Goal: Task Accomplishment & Management: Manage account settings

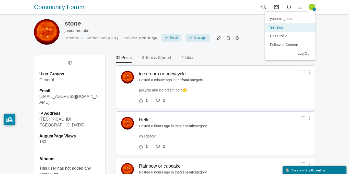
click at [282, 28] on link "Settings" at bounding box center [290, 27] width 51 height 9
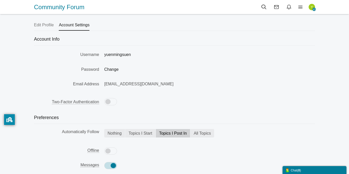
click at [55, 24] on ul "Edit Profile Account Settings" at bounding box center [174, 25] width 281 height 12
click at [51, 26] on link "Edit Profile" at bounding box center [44, 24] width 20 height 11
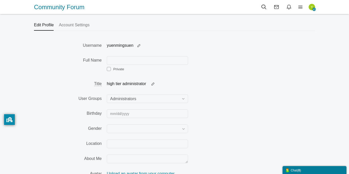
click at [311, 7] on img "button" at bounding box center [311, 7] width 6 height 6
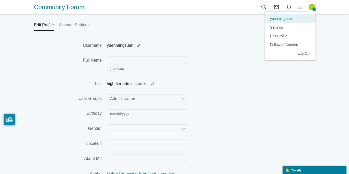
click at [290, 19] on span "yuenmingsuen" at bounding box center [281, 19] width 23 height 4
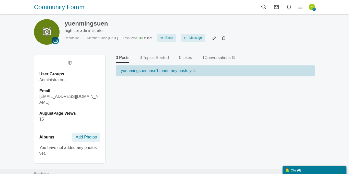
click at [46, 31] on icon at bounding box center [46, 31] width 13 height 9
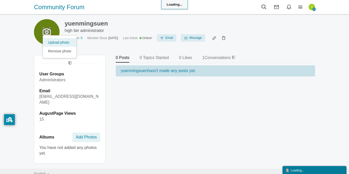
click at [59, 42] on link "Upload photo" at bounding box center [59, 42] width 33 height 9
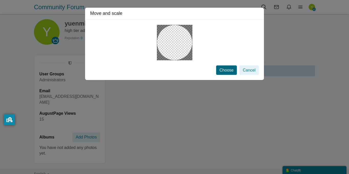
click at [225, 73] on button "Choose" at bounding box center [226, 69] width 21 height 9
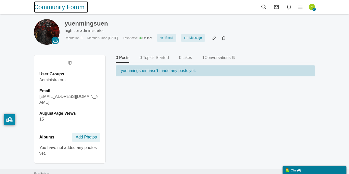
click at [75, 7] on span "Community Forum" at bounding box center [61, 6] width 54 height 11
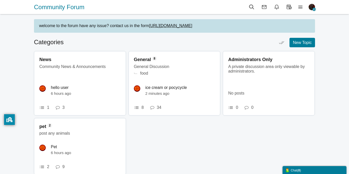
click at [313, 5] on img "button" at bounding box center [311, 7] width 6 height 6
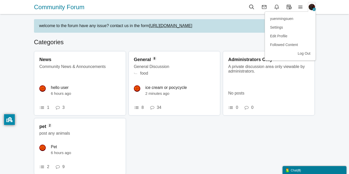
click at [87, 33] on div "welcome to the forum have any issue? contact us in the form https://docs.google…" at bounding box center [174, 26] width 281 height 14
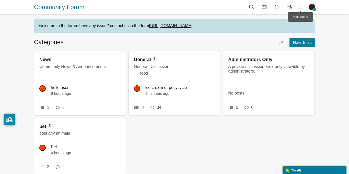
click at [298, 4] on icon at bounding box center [300, 7] width 11 height 6
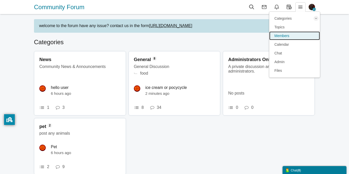
click at [281, 38] on link "Members" at bounding box center [294, 35] width 51 height 9
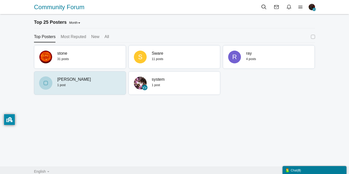
click at [78, 79] on span "[PERSON_NAME]" at bounding box center [88, 80] width 63 height 6
click at [44, 81] on span at bounding box center [46, 83] width 4 height 4
click at [0, 0] on input "checkbox" at bounding box center [0, 0] width 0 height 0
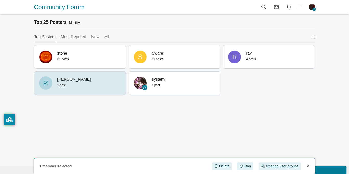
click at [47, 83] on span at bounding box center [46, 83] width 4 height 4
click at [0, 0] on input "checkbox" at bounding box center [0, 0] width 0 height 0
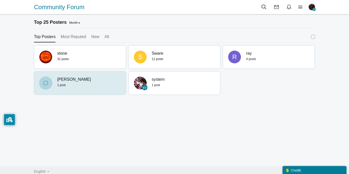
click at [72, 82] on span "[PERSON_NAME]" at bounding box center [88, 80] width 63 height 6
click at [64, 81] on link "[PERSON_NAME]" at bounding box center [74, 80] width 34 height 6
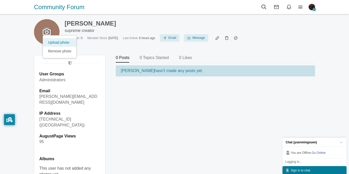
click at [54, 43] on link "Upload photo" at bounding box center [59, 42] width 33 height 9
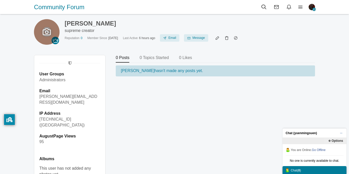
click at [49, 35] on icon at bounding box center [46, 31] width 13 height 9
click at [54, 40] on link "Upload photo" at bounding box center [59, 42] width 33 height 9
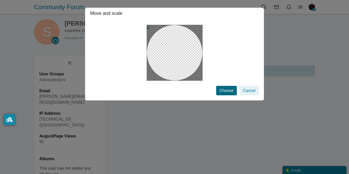
click at [230, 90] on button "Choose" at bounding box center [226, 90] width 21 height 9
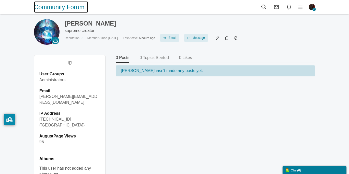
click at [81, 8] on span "Community Forum" at bounding box center [61, 6] width 54 height 11
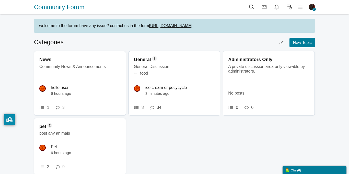
click at [309, 10] on ul "yuenmingsuen Profile yuenmingsuen Settings Edit Profile Followed Content Log Out" at bounding box center [286, 7] width 58 height 7
click at [310, 9] on img "button" at bounding box center [311, 7] width 6 height 6
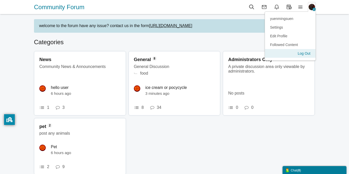
click at [302, 56] on link "Log Out" at bounding box center [290, 53] width 51 height 9
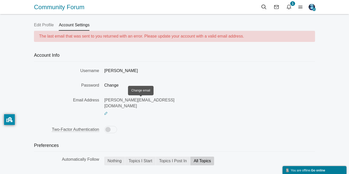
click at [108, 111] on small at bounding box center [106, 113] width 4 height 4
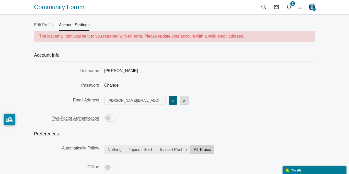
type input "sward@gmail.comm"
click at [169, 101] on button "submit" at bounding box center [173, 100] width 9 height 9
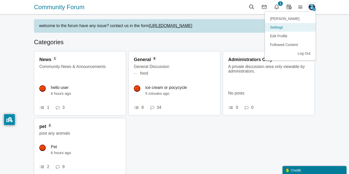
click at [288, 25] on link "Settings" at bounding box center [290, 27] width 51 height 9
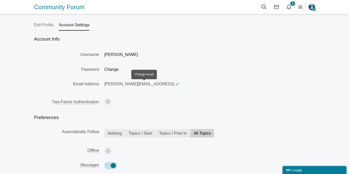
click at [175, 84] on small at bounding box center [177, 84] width 4 height 4
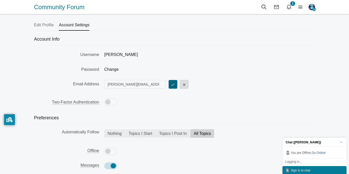
type input "sward@gmail.com"
click at [169, 86] on button "submit" at bounding box center [173, 84] width 9 height 9
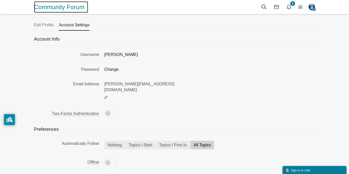
click at [70, 9] on span "Community Forum" at bounding box center [61, 6] width 54 height 11
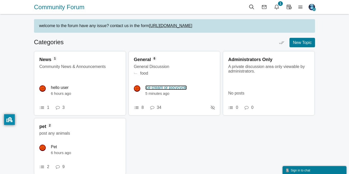
click at [156, 90] on link "ice cream or pocycycle" at bounding box center [166, 87] width 42 height 5
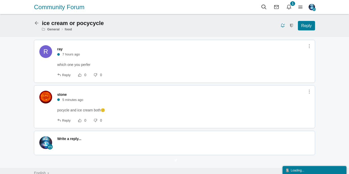
scroll to position [4, 0]
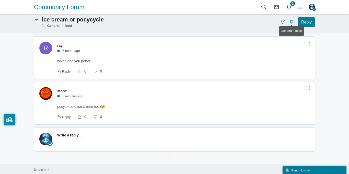
click at [291, 21] on icon at bounding box center [291, 22] width 8 height 4
click at [291, 21] on div "Moderate topic Select Posts [GEOGRAPHIC_DATA] Lock Move Pin Add Poll" at bounding box center [291, 22] width 8 height 6
click at [291, 21] on icon at bounding box center [291, 22] width 8 height 4
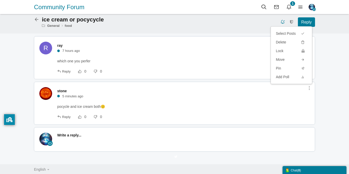
click at [290, 21] on div "Select Posts [GEOGRAPHIC_DATA] Lock Move Pin Add Poll" at bounding box center [291, 22] width 8 height 6
click at [311, 6] on img "button" at bounding box center [311, 7] width 6 height 6
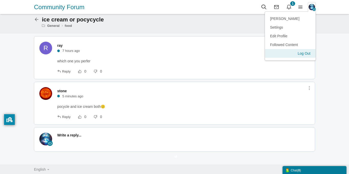
click at [301, 54] on link "Log Out" at bounding box center [290, 53] width 51 height 9
